Goal: Transaction & Acquisition: Purchase product/service

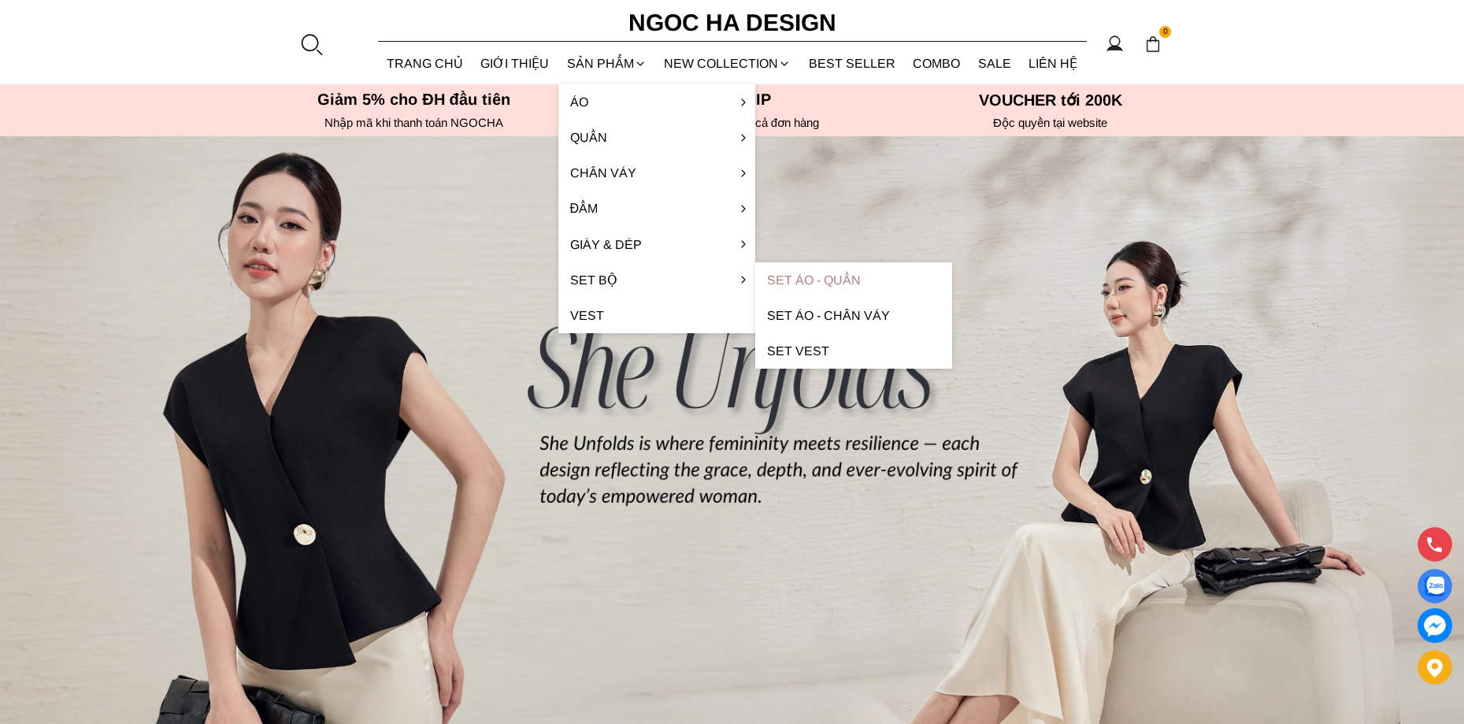
click at [811, 281] on link "Set Áo - Quần" at bounding box center [853, 279] width 197 height 35
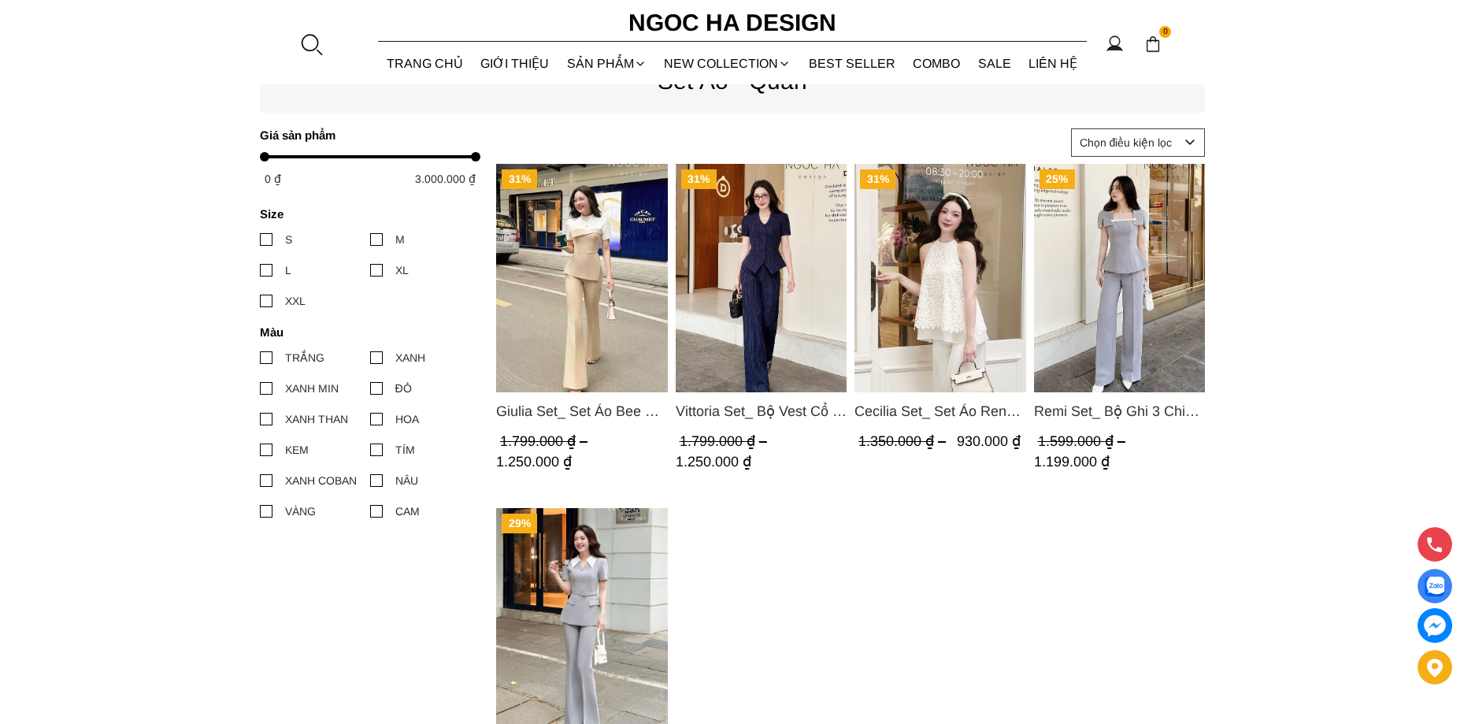
scroll to position [630, 0]
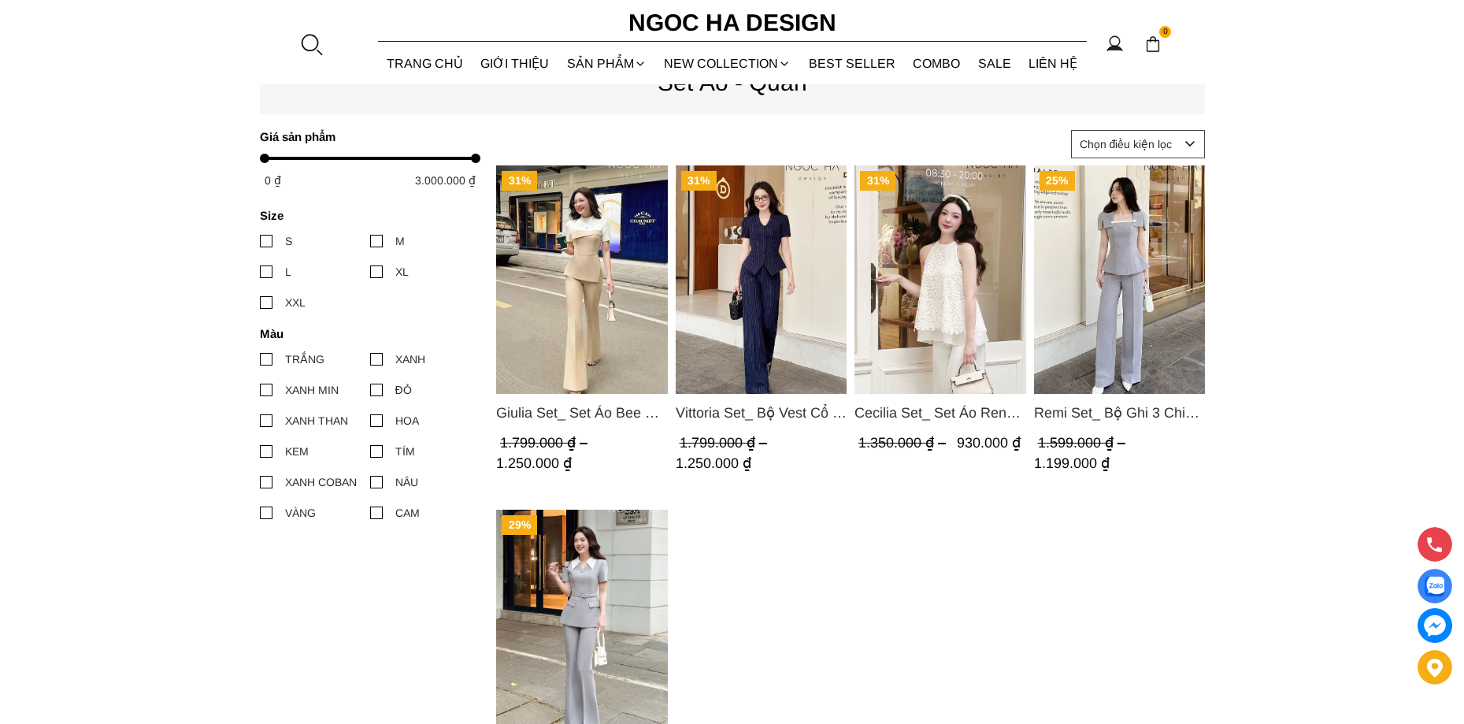
click at [720, 354] on img "Product image - Vittoria Set_ Bộ Vest Cổ V Quần Suông Kẻ Sọc BQ013" at bounding box center [761, 279] width 172 height 228
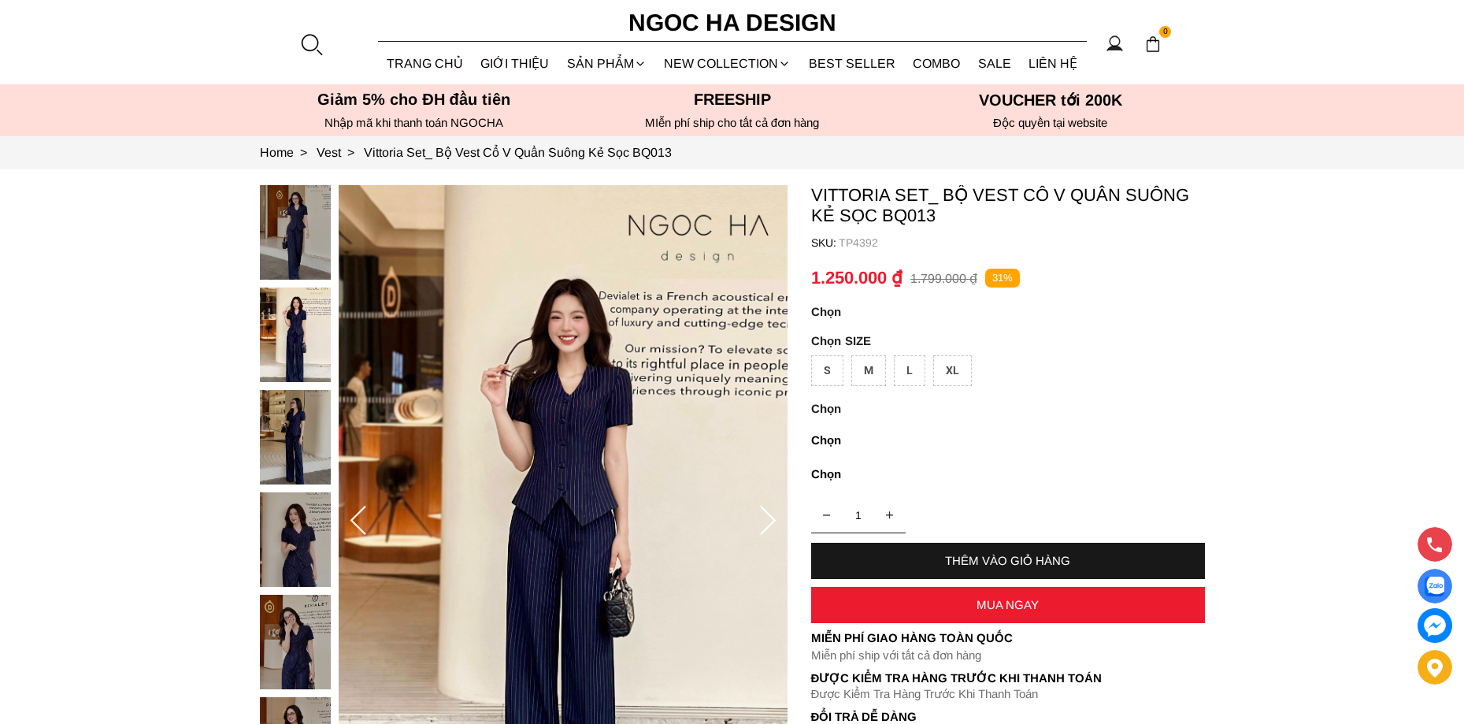
click at [755, 525] on icon at bounding box center [767, 521] width 31 height 31
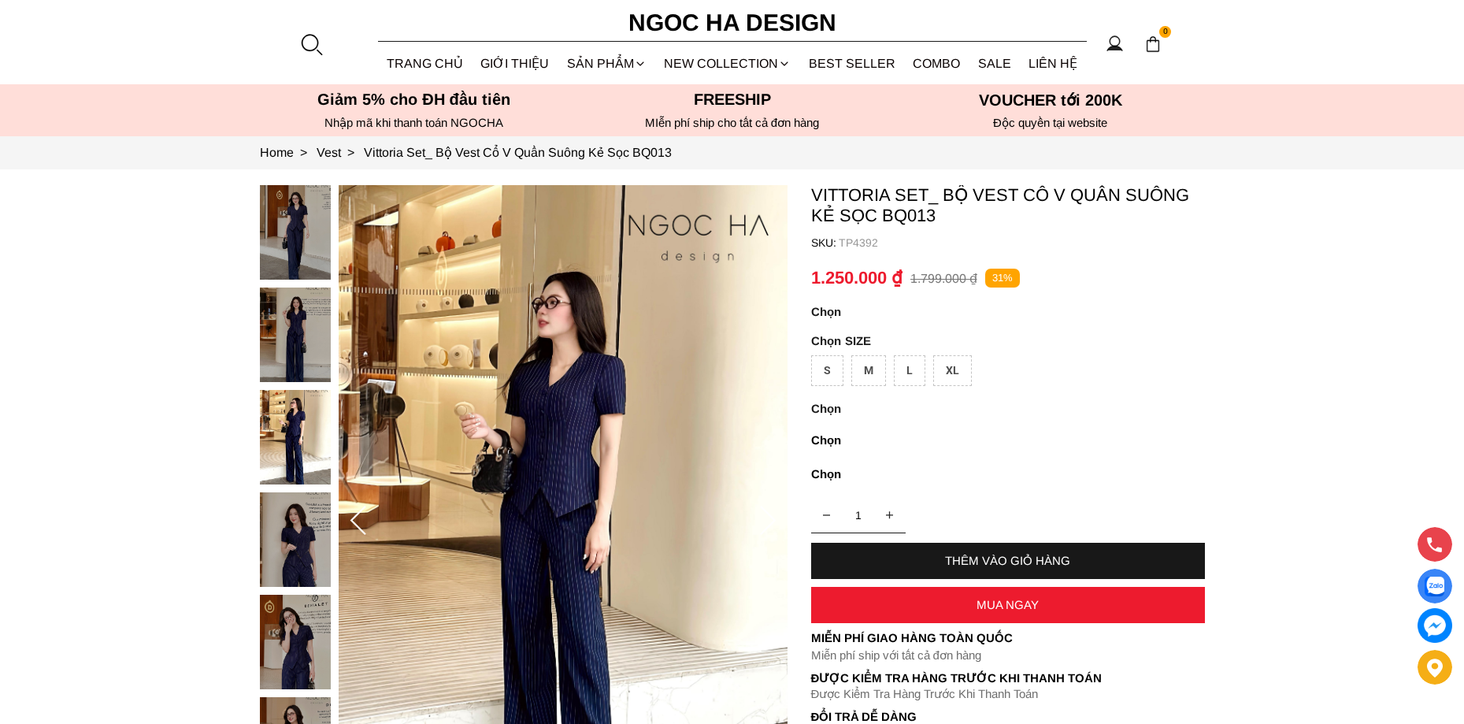
click at [755, 525] on icon at bounding box center [767, 521] width 31 height 31
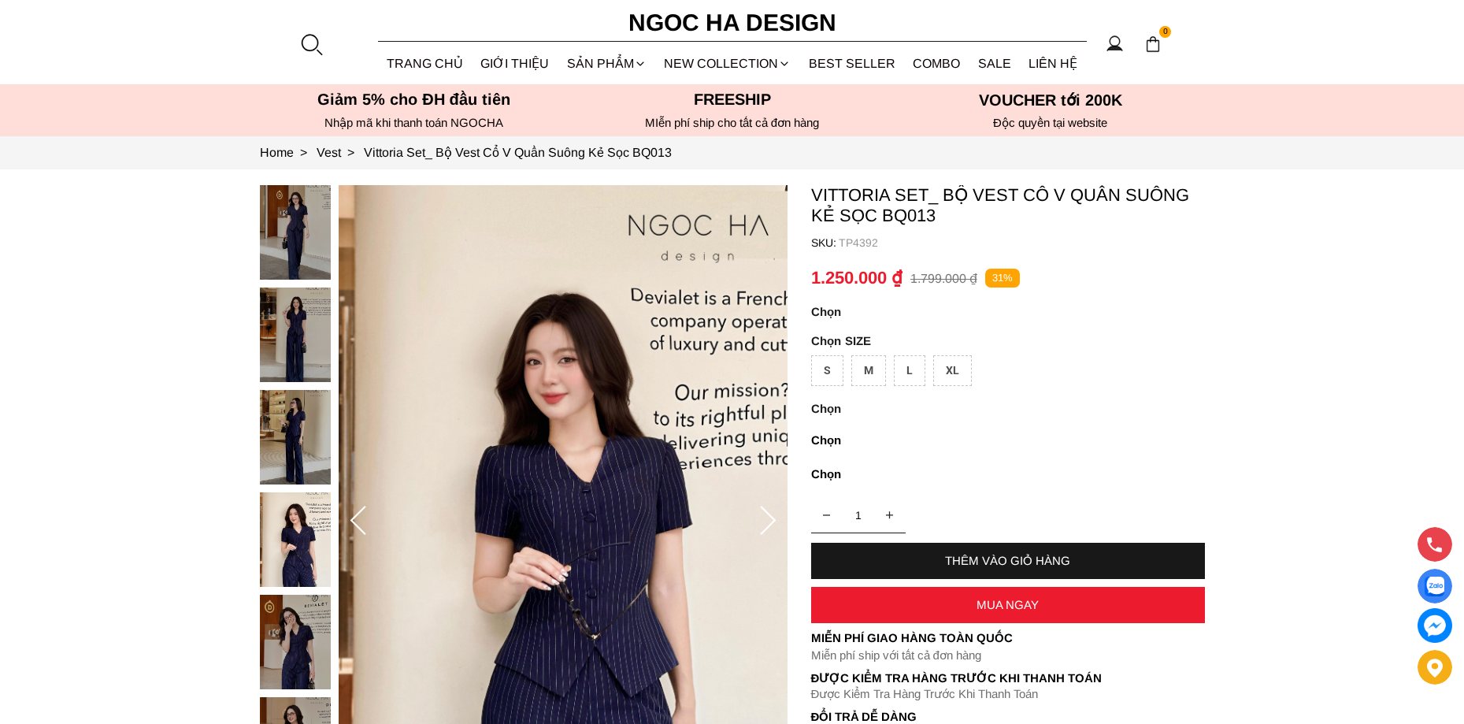
click at [755, 525] on icon at bounding box center [767, 521] width 31 height 31
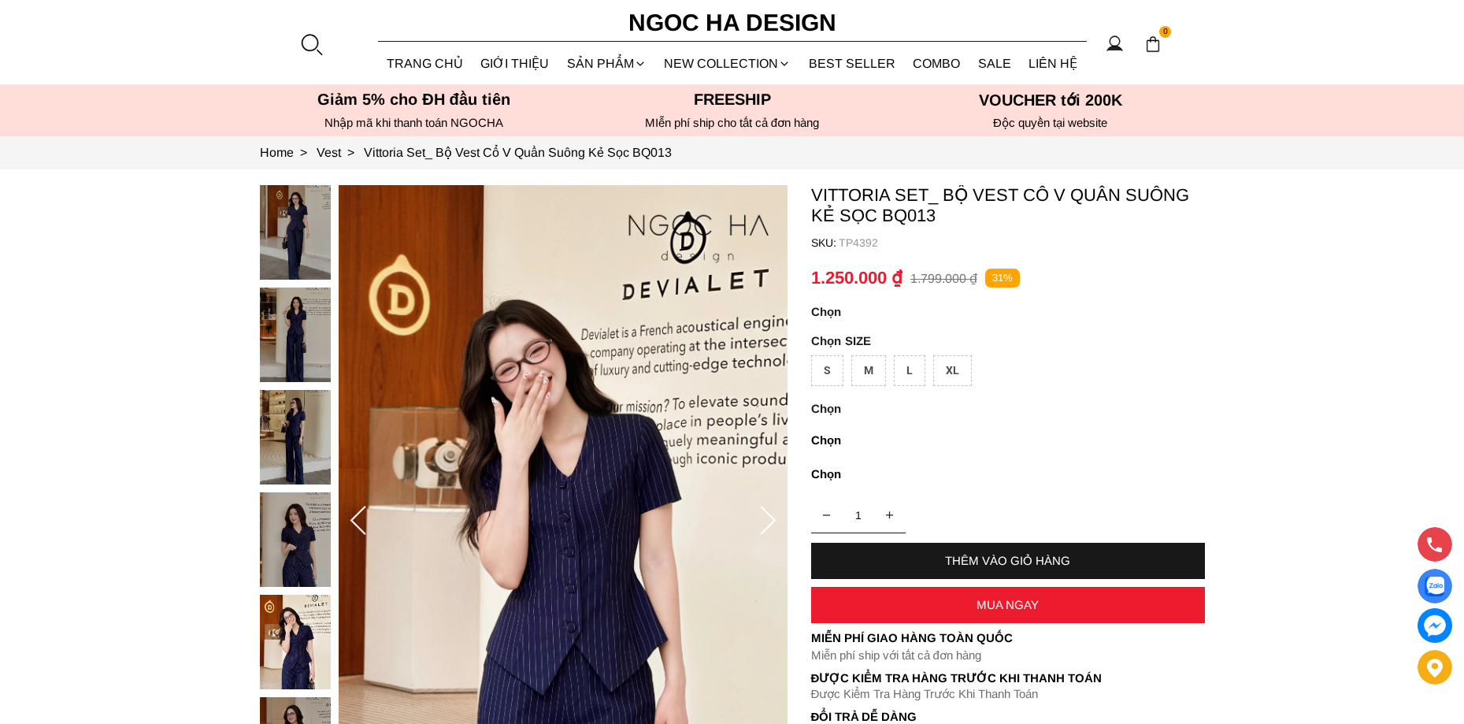
click at [755, 525] on icon at bounding box center [767, 521] width 31 height 31
